Goal: Task Accomplishment & Management: Use online tool/utility

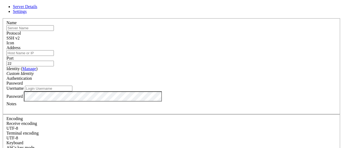
click at [54, 31] on input "text" at bounding box center [29, 28] width 47 height 6
type input "[PERSON_NAME]"
click at [54, 55] on input "Address" at bounding box center [29, 53] width 47 height 6
paste input "[TECHNICAL_ID]"
type input "[TECHNICAL_ID]"
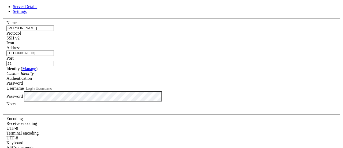
click at [72, 91] on input "Username" at bounding box center [48, 89] width 47 height 6
type input "[PERSON_NAME]"
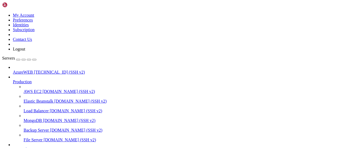
scroll to position [97, 0]
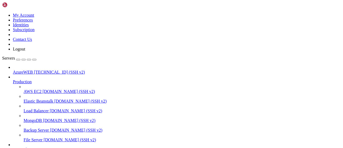
scroll to position [96, 0]
